Goal: Information Seeking & Learning: Learn about a topic

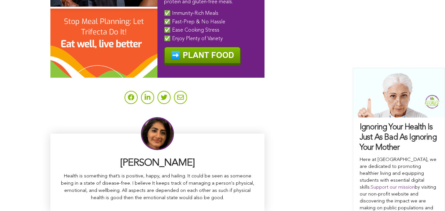
scroll to position [4215, 0]
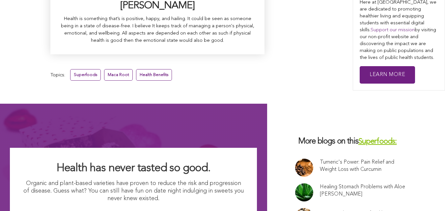
click at [359, 138] on link "Superfoods:" at bounding box center [378, 142] width 39 height 8
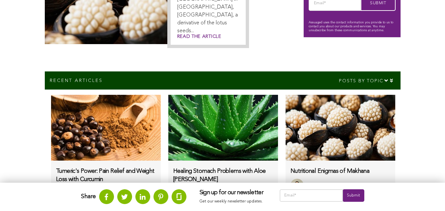
scroll to position [189, 0]
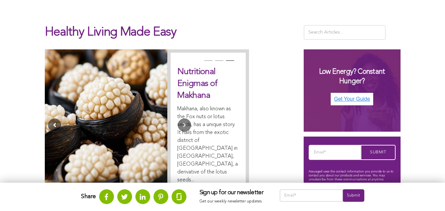
click at [48, 119] on button "Previous" at bounding box center [54, 125] width 13 height 13
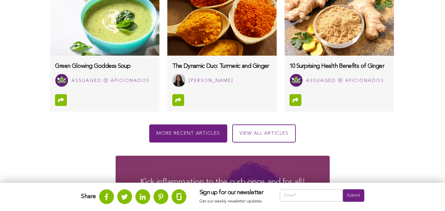
scroll to position [513, 0]
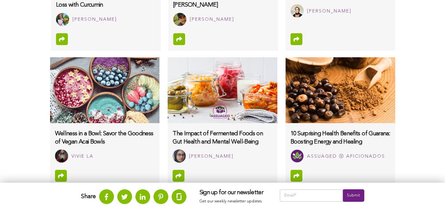
click at [168, 115] on img at bounding box center [222, 90] width 109 height 66
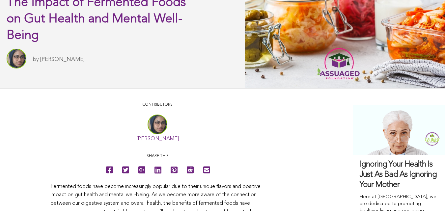
scroll to position [257, 0]
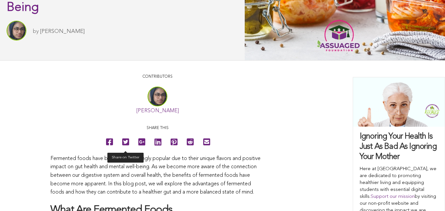
click at [122, 150] on icon at bounding box center [125, 142] width 7 height 15
